Goal: Task Accomplishment & Management: Use online tool/utility

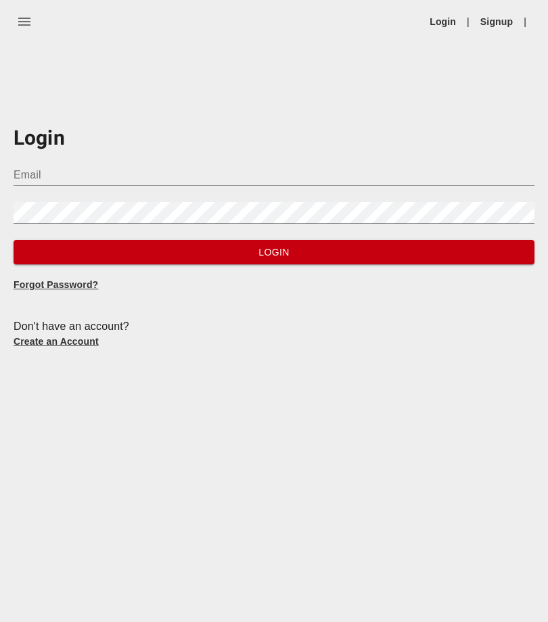
click at [227, 114] on div "Login Email Password Login Forgot Password? Don't have an account? Create an Ac…" at bounding box center [274, 226] width 521 height 244
click at [339, 183] on input "Email" at bounding box center [274, 175] width 521 height 22
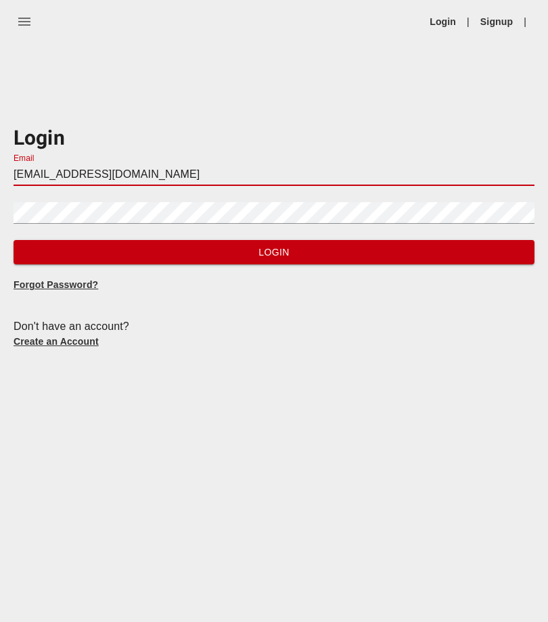
type input "[EMAIL_ADDRESS][DOMAIN_NAME]"
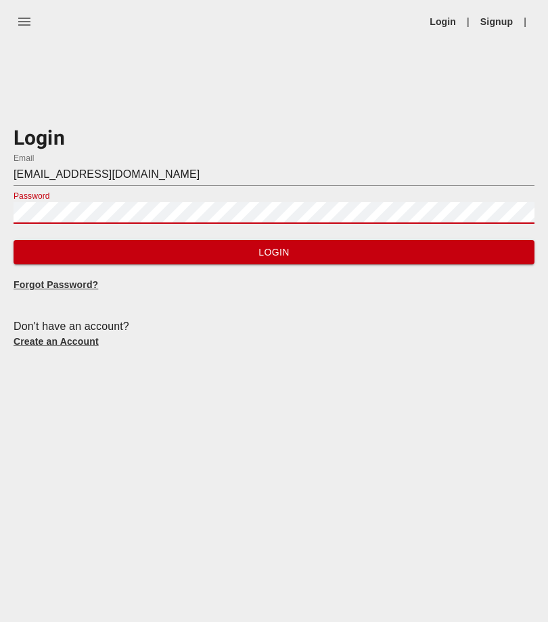
click at [457, 249] on span "Login" at bounding box center [273, 252] width 499 height 17
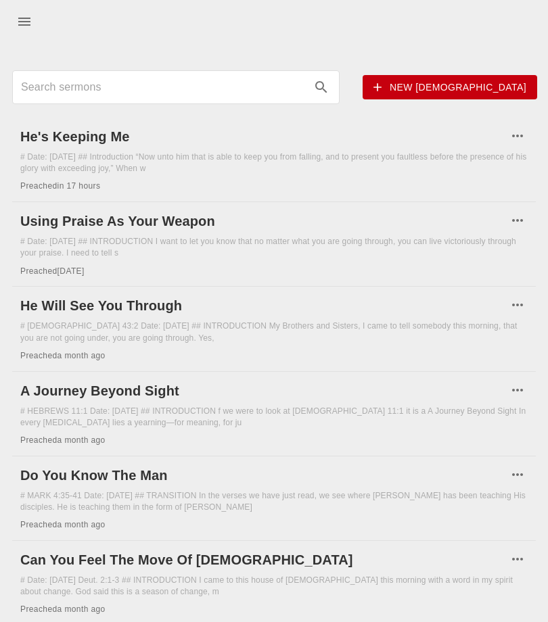
click at [104, 132] on h6 "He's Keeping Me" at bounding box center [263, 137] width 487 height 22
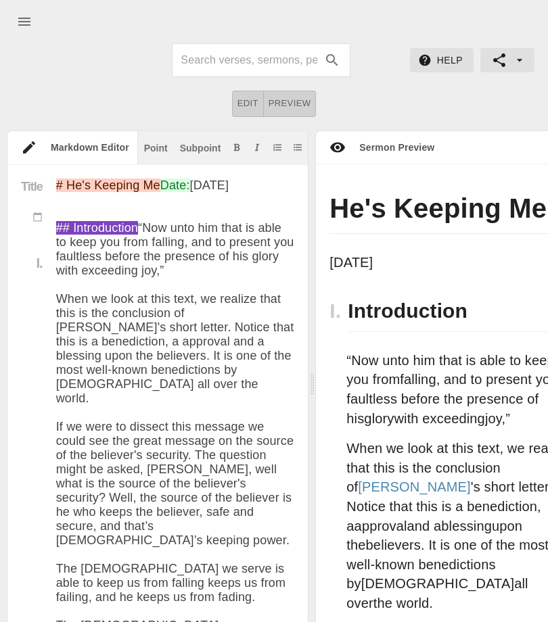
type textarea "Lo'i Dolorsi Am Cons: Adi 0el 6370 ## Seddoeiusmod “Tem inci utl etdo ma aliq e…"
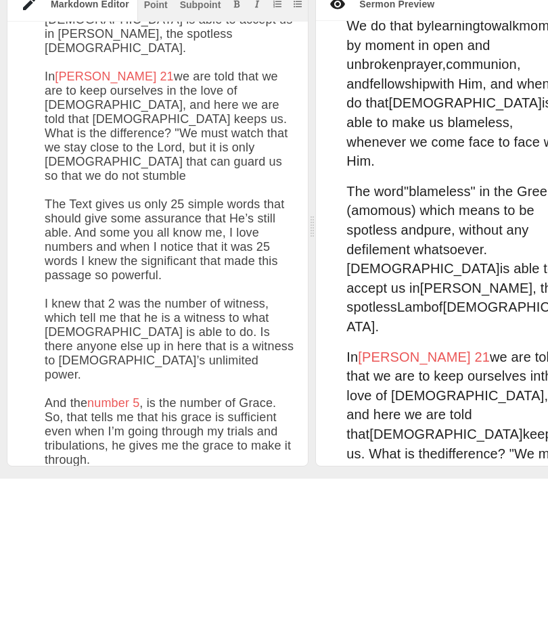
scroll to position [1540, 0]
